Goal: Navigation & Orientation: Find specific page/section

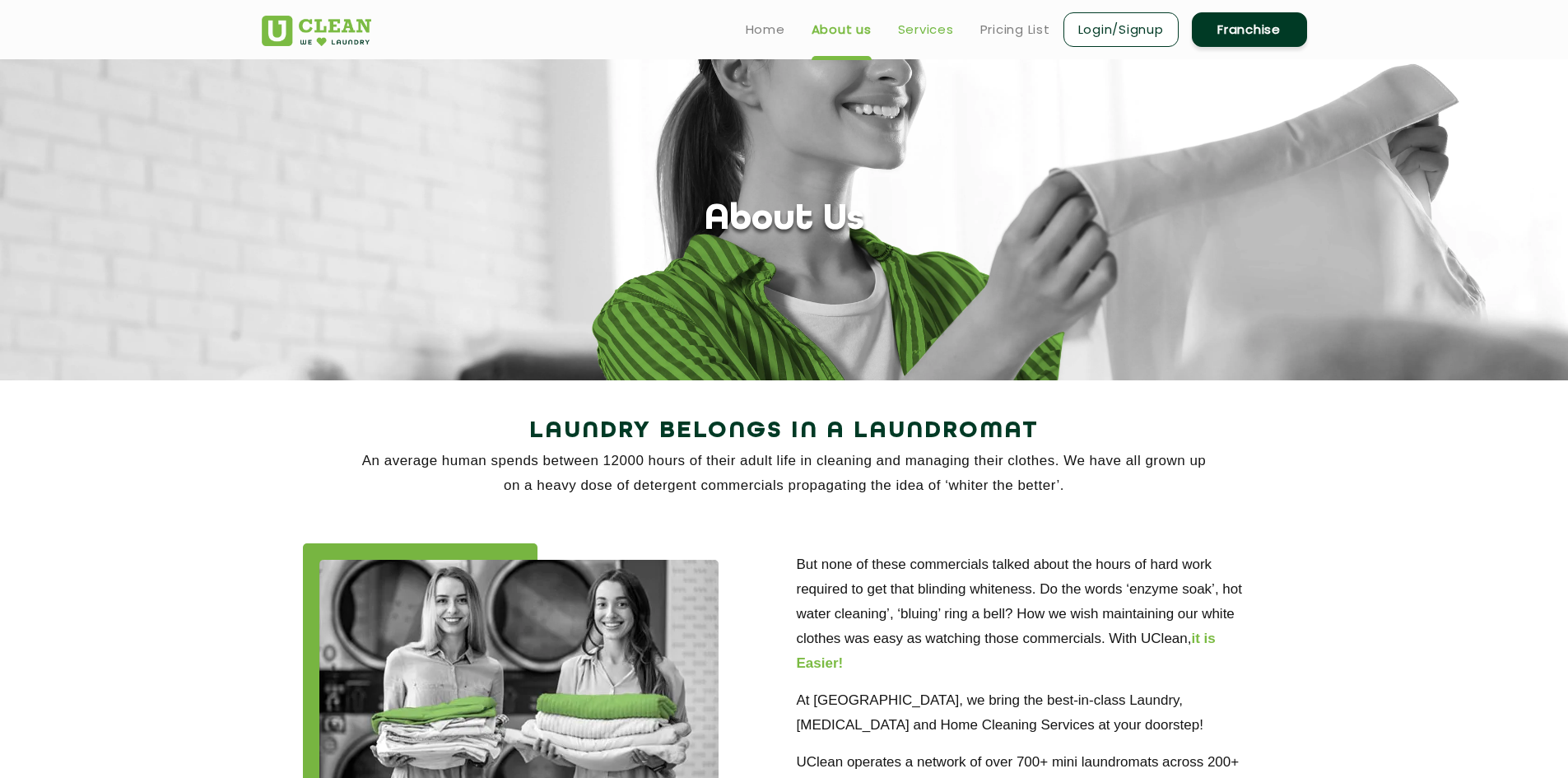
drag, startPoint x: 940, startPoint y: 44, endPoint x: 935, endPoint y: 35, distance: 10.3
click at [935, 36] on ul "Home About us Services Pricing List Login/Signup Franchise" at bounding box center [1020, 29] width 574 height 38
click at [935, 35] on link "Services" at bounding box center [926, 30] width 56 height 20
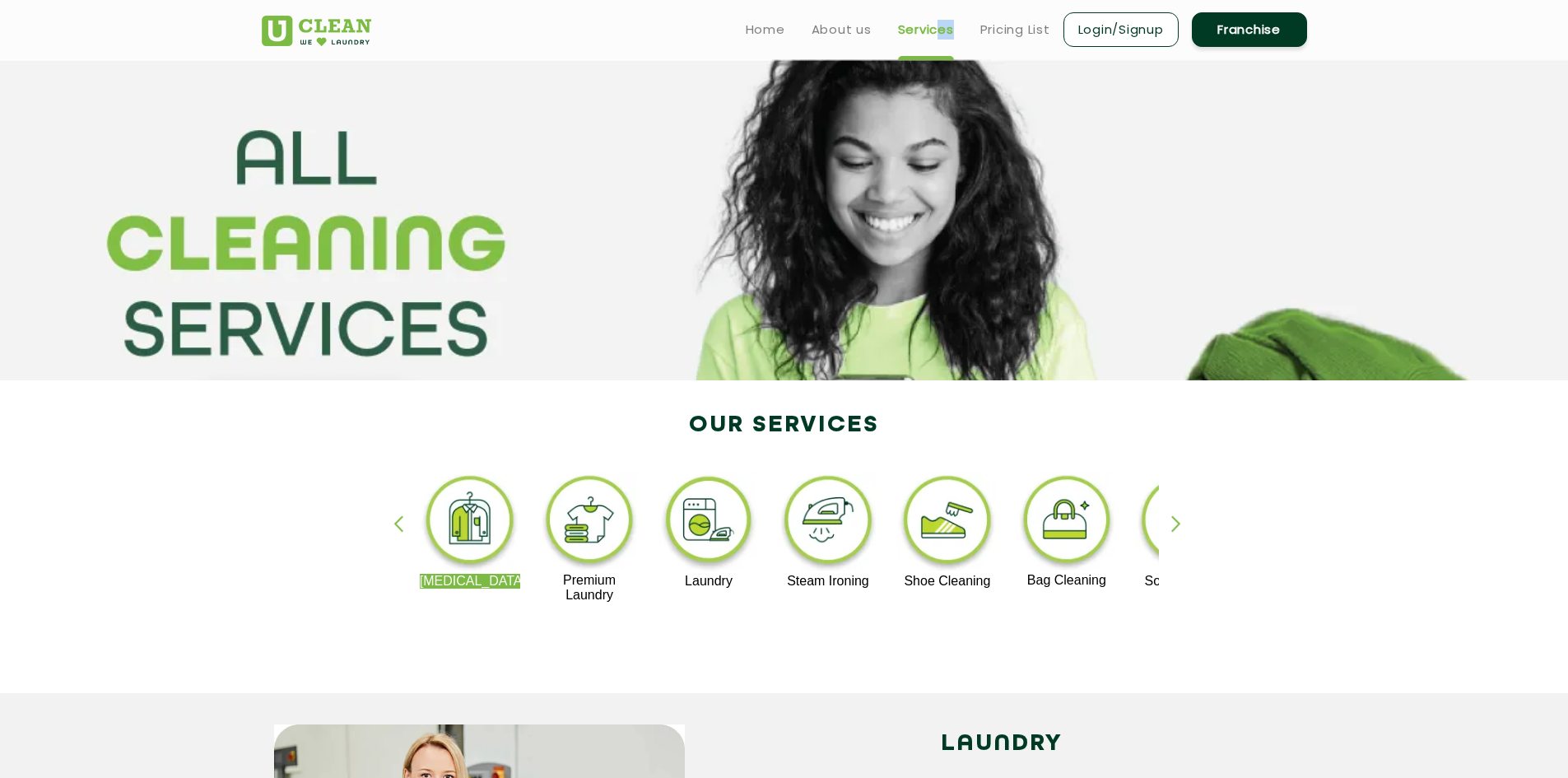
click at [1171, 527] on div "button" at bounding box center [1184, 537] width 25 height 45
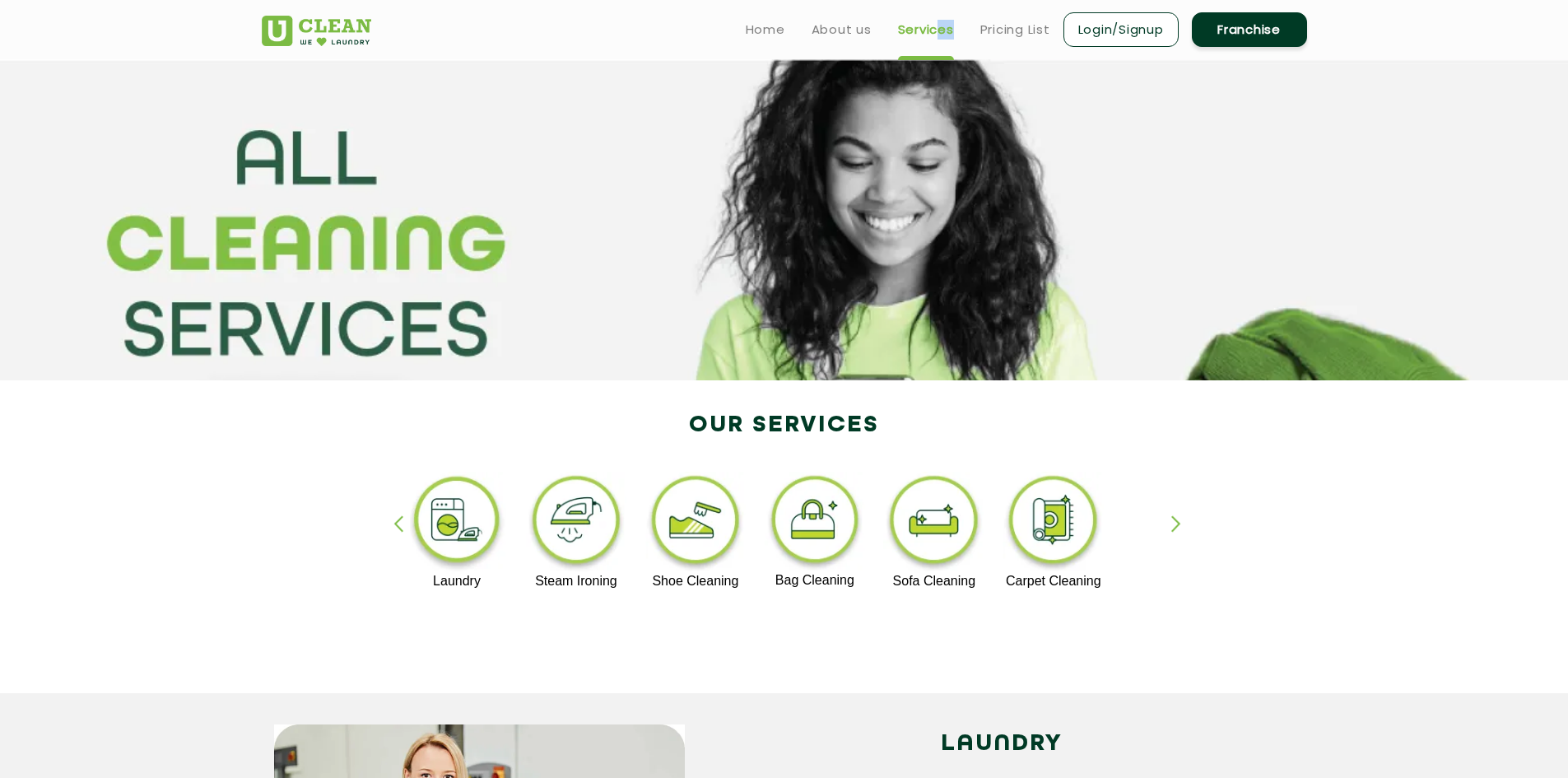
click at [1171, 527] on div "button" at bounding box center [1184, 537] width 25 height 45
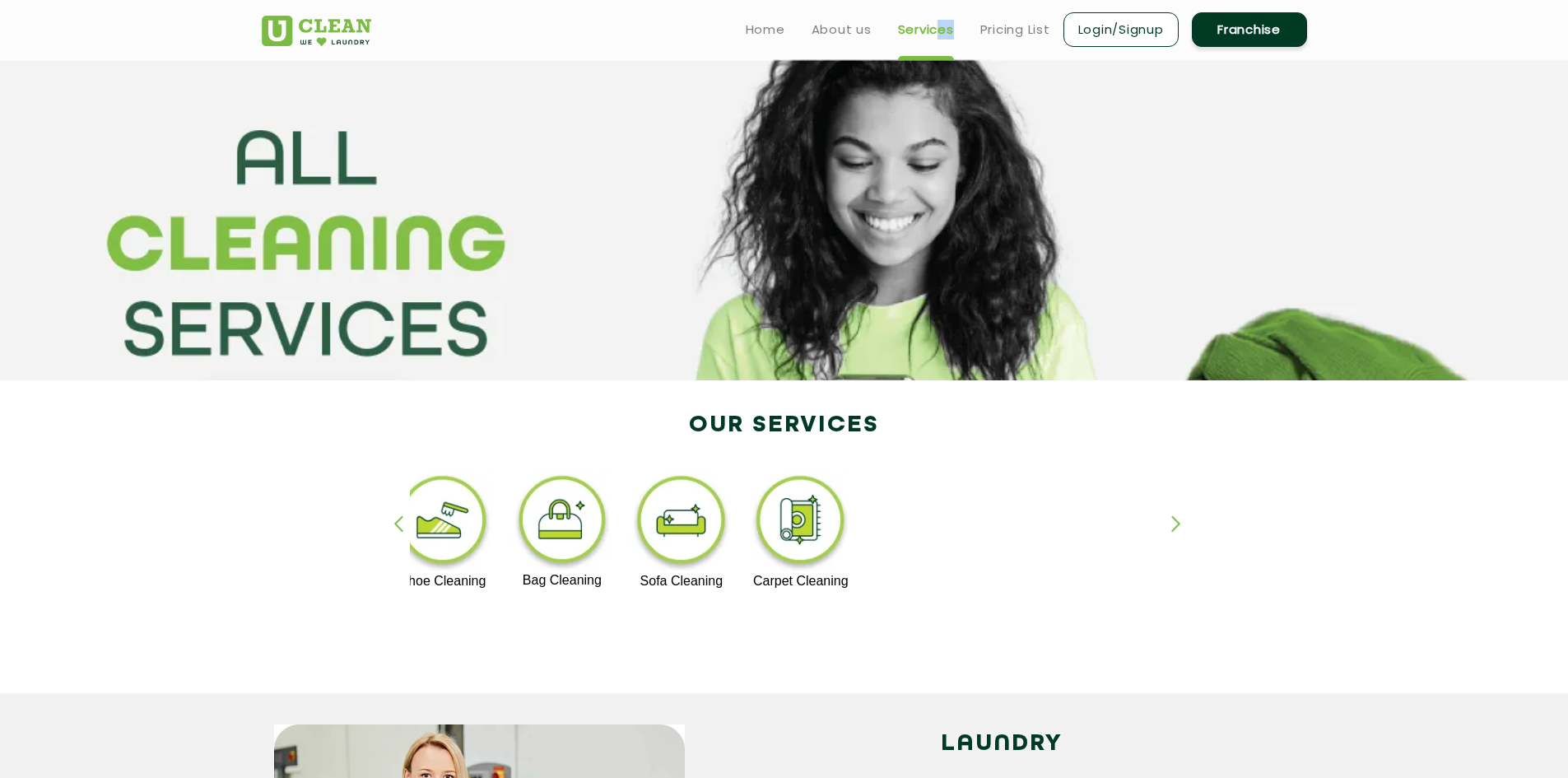
click at [1171, 527] on div "button" at bounding box center [1184, 537] width 25 height 45
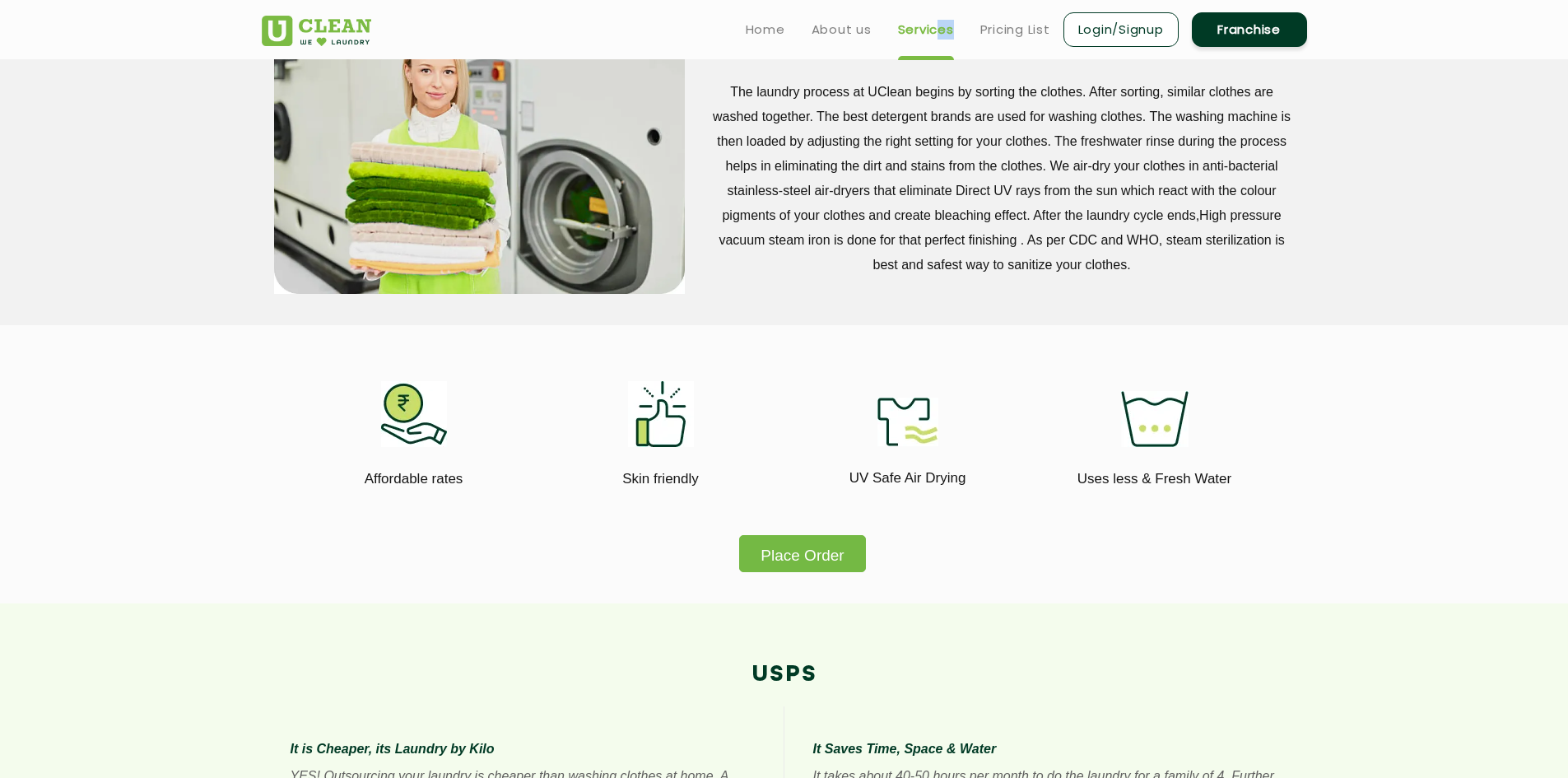
scroll to position [576, 0]
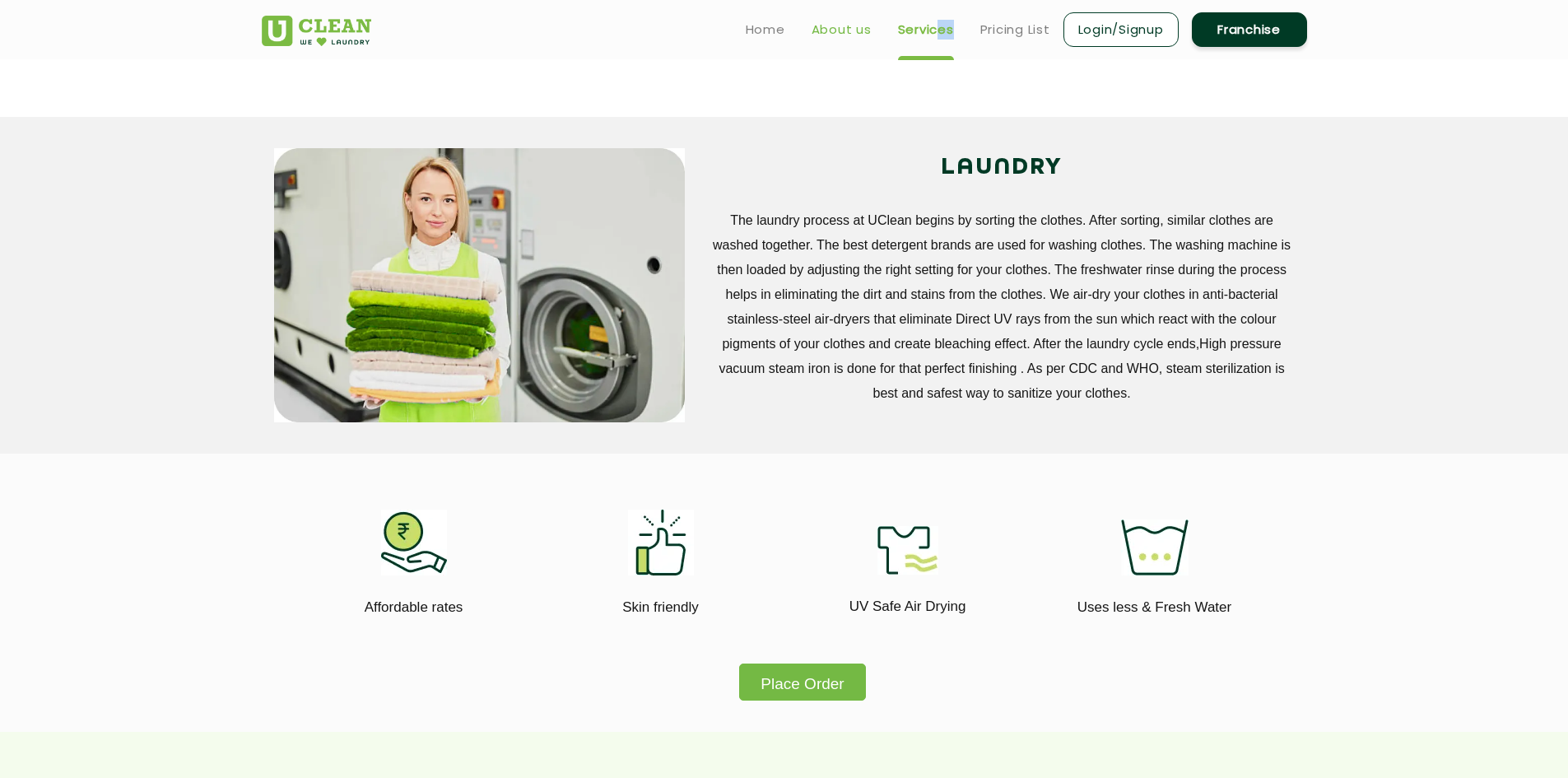
click at [834, 36] on link "About us" at bounding box center [841, 30] width 60 height 20
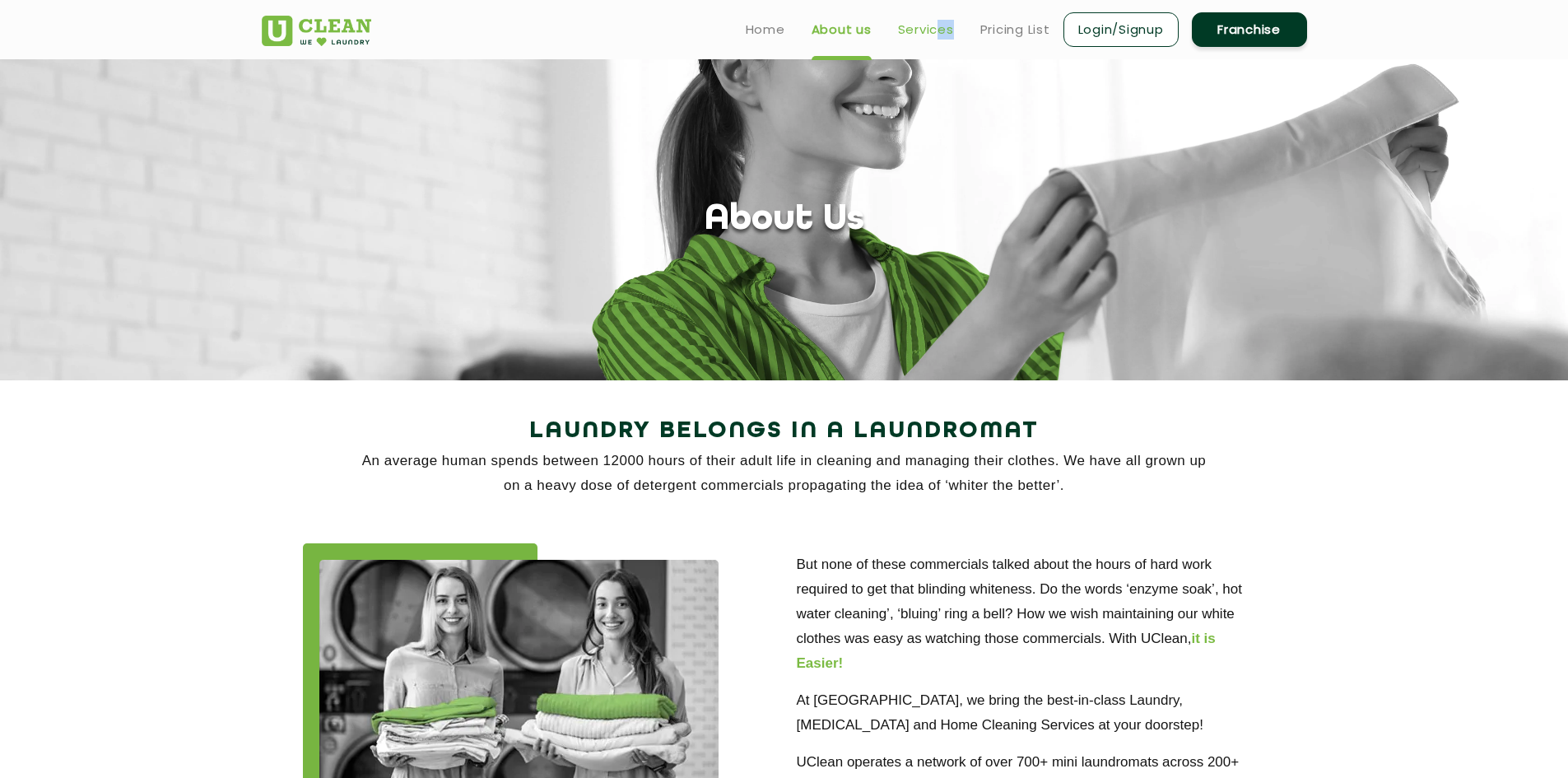
click at [925, 21] on link "Services" at bounding box center [926, 30] width 56 height 20
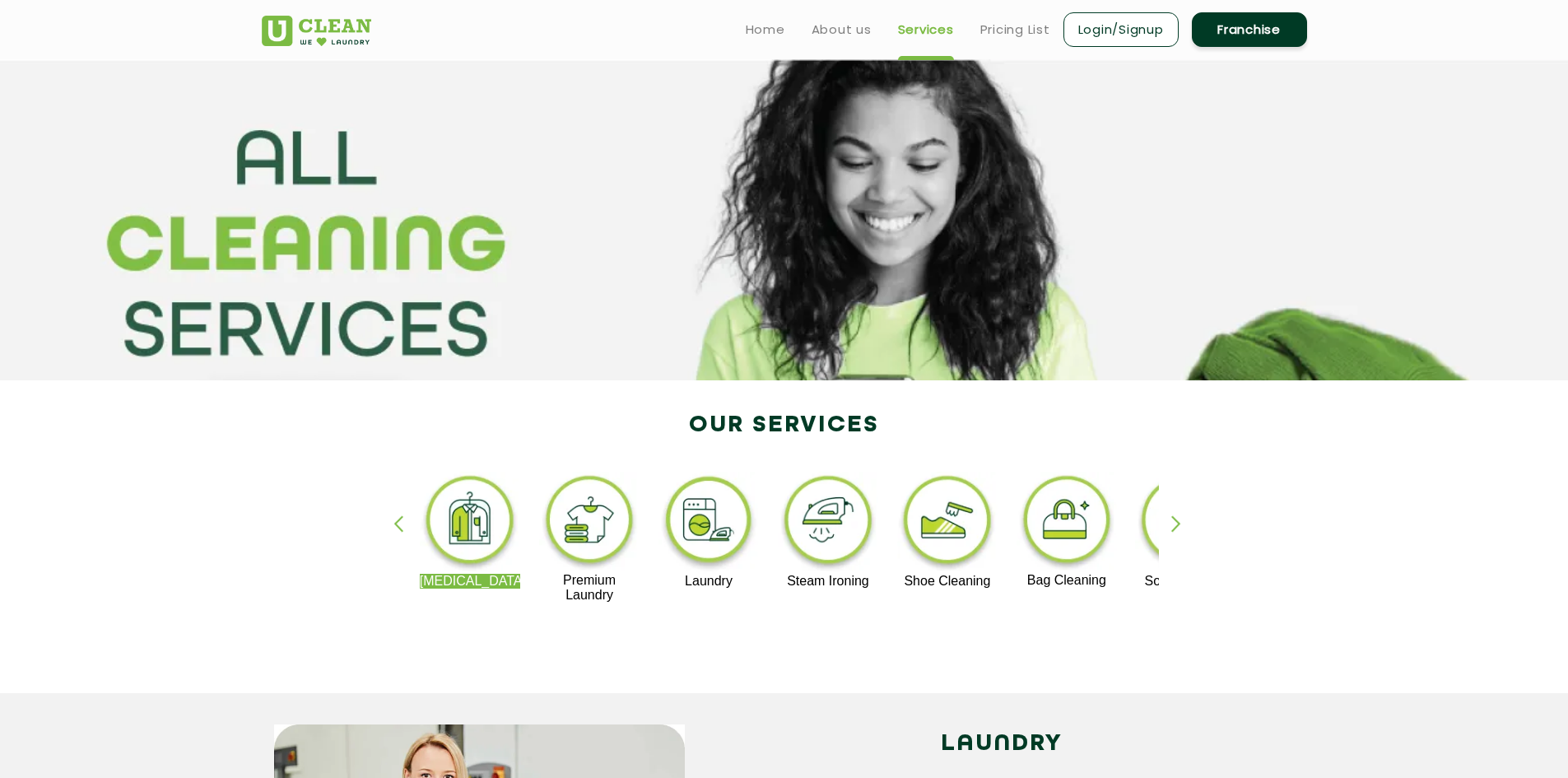
drag, startPoint x: 1178, startPoint y: 511, endPoint x: 1165, endPoint y: 528, distance: 21.4
click at [1174, 517] on div "[MEDICAL_DATA] Premium Laundry Laundry Steam Ironing Shoe Cleaning Bag Cleaning…" at bounding box center [784, 545] width 1070 height 296
click at [1163, 529] on div "[MEDICAL_DATA] Premium Laundry Laundry Steam Ironing Shoe Cleaning Bag Cleaning…" at bounding box center [784, 545] width 1070 height 296
click at [1170, 523] on div "[MEDICAL_DATA] Premium Laundry Laundry Steam Ironing Shoe Cleaning Bag Cleaning…" at bounding box center [784, 545] width 1070 height 296
click at [1172, 523] on div "button" at bounding box center [1184, 537] width 25 height 45
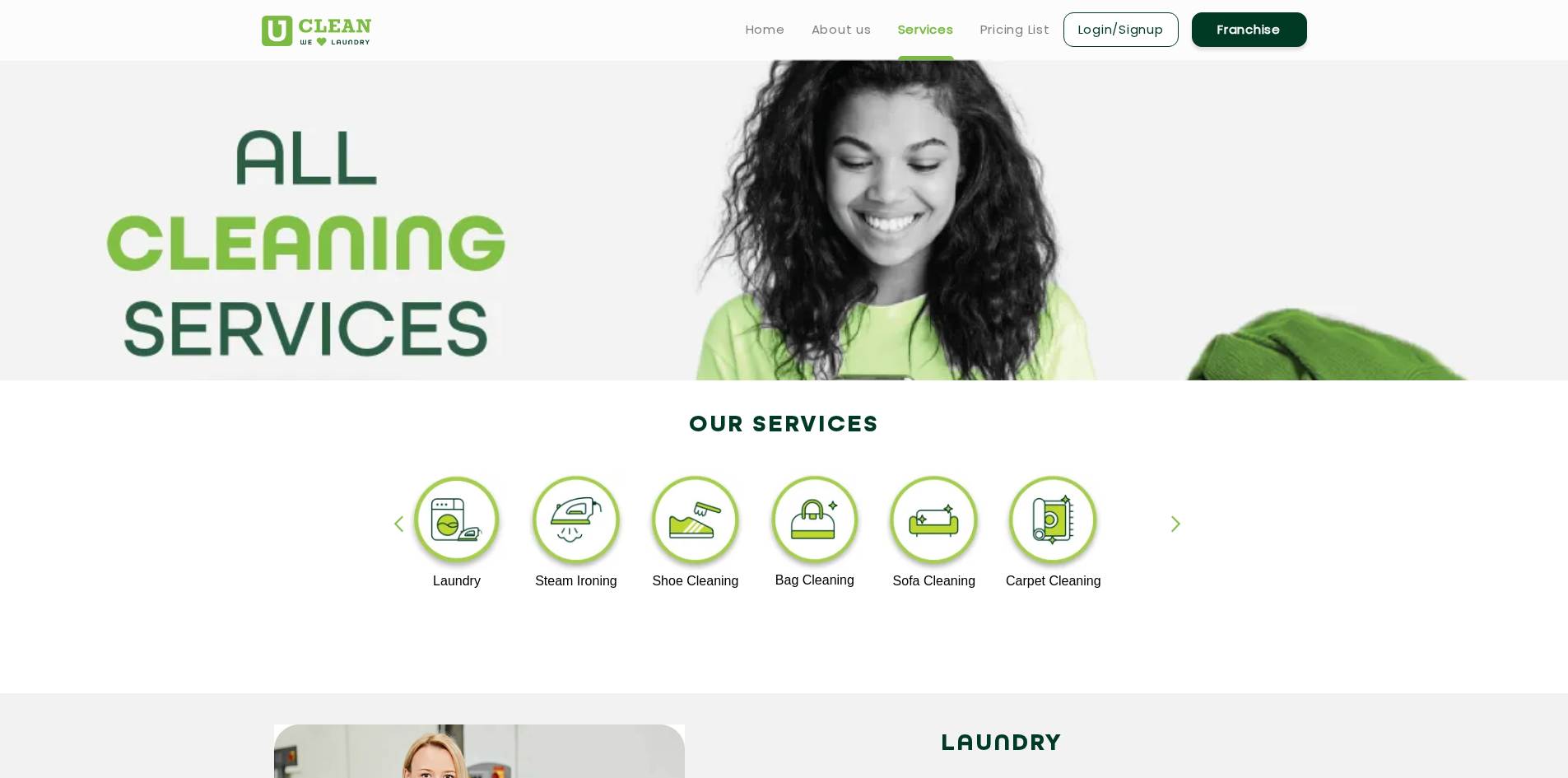
click at [1178, 524] on div "button" at bounding box center [1184, 537] width 25 height 45
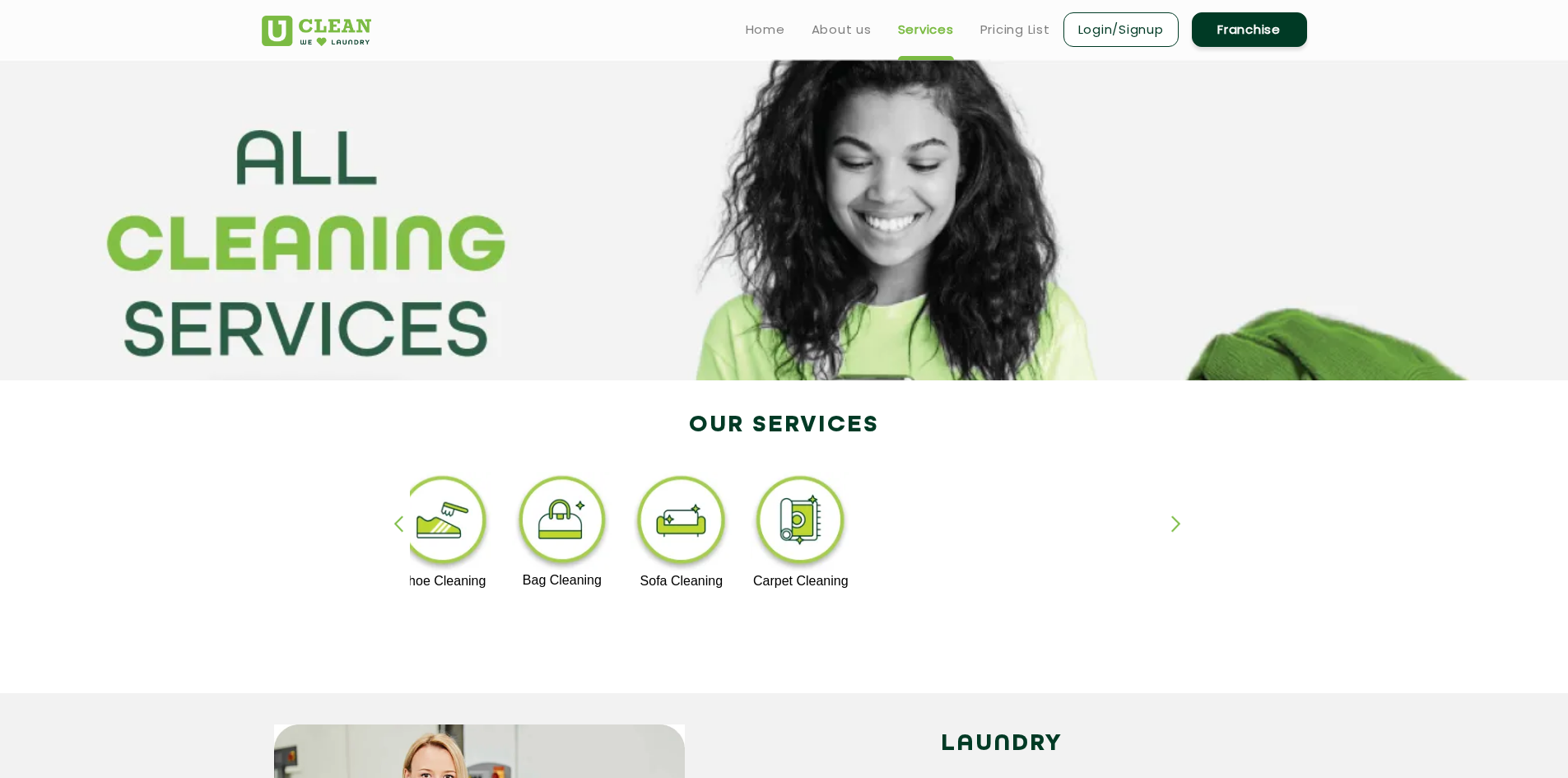
click at [1178, 524] on div "button" at bounding box center [1184, 537] width 25 height 45
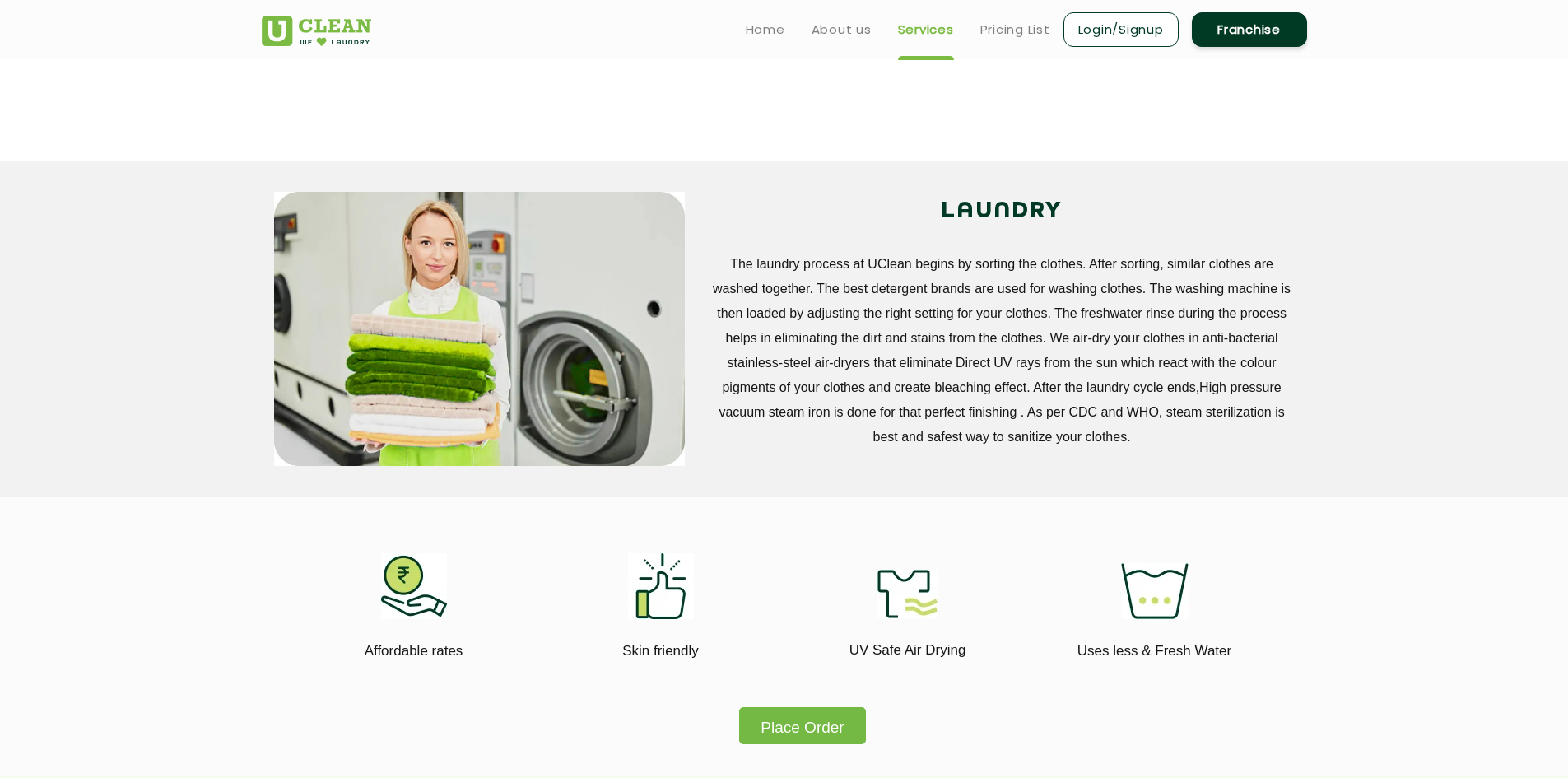
scroll to position [384, 0]
